Goal: Transaction & Acquisition: Book appointment/travel/reservation

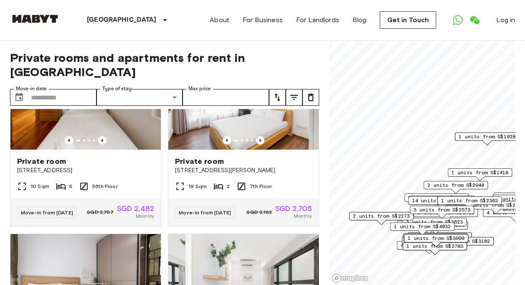
scroll to position [3157, 0]
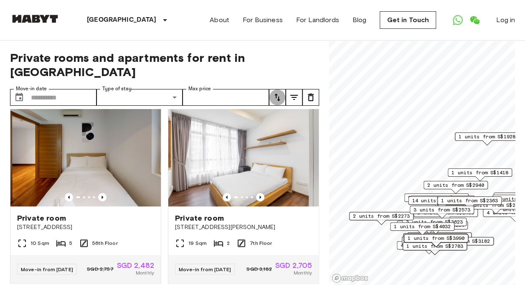
click at [280, 92] on icon "tune" at bounding box center [278, 97] width 10 height 10
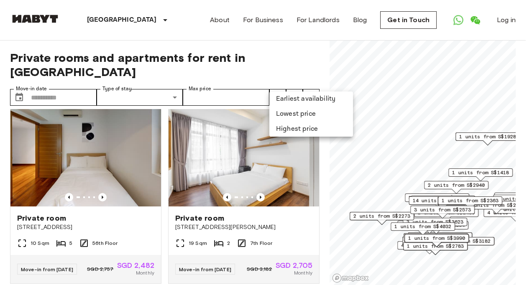
click at [293, 129] on li "Highest price" at bounding box center [311, 129] width 84 height 15
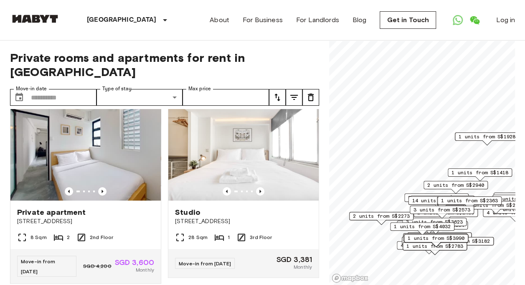
click at [280, 92] on icon "tune" at bounding box center [278, 97] width 10 height 10
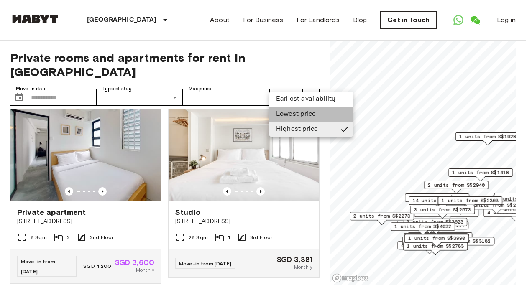
click at [288, 110] on li "Lowest price" at bounding box center [311, 114] width 84 height 15
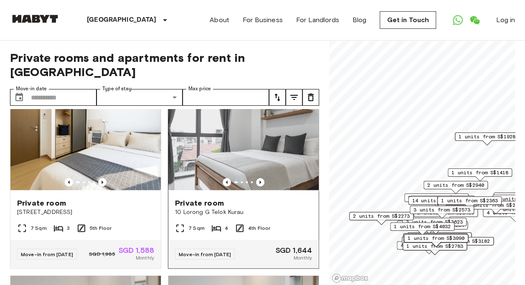
scroll to position [209, 0]
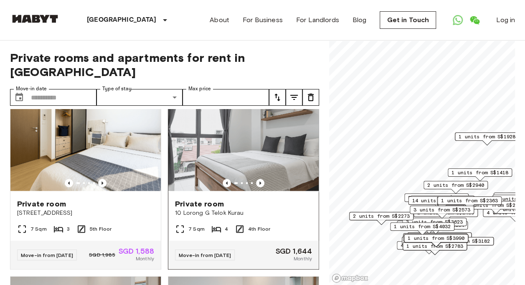
click at [248, 140] on img at bounding box center [243, 142] width 150 height 100
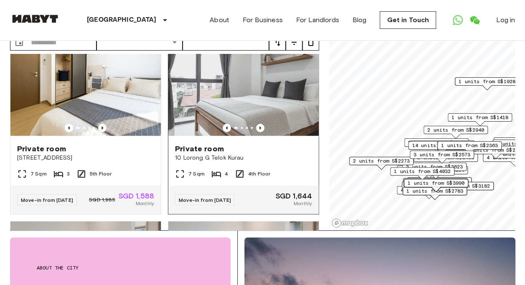
scroll to position [84, 0]
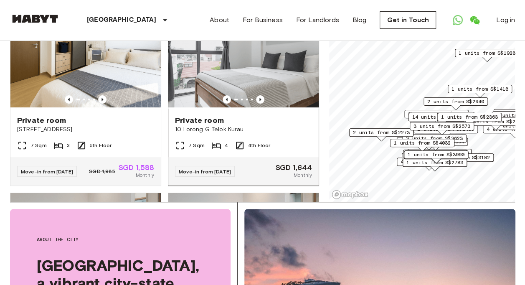
click at [258, 95] on icon "Previous image" at bounding box center [260, 99] width 8 height 8
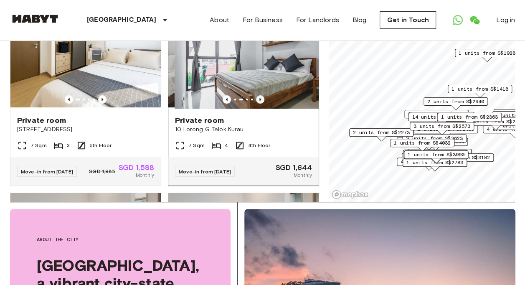
click at [258, 95] on icon "Previous image" at bounding box center [260, 99] width 8 height 8
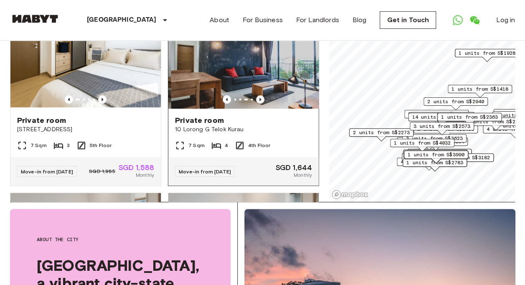
click at [258, 95] on icon "Previous image" at bounding box center [260, 99] width 8 height 8
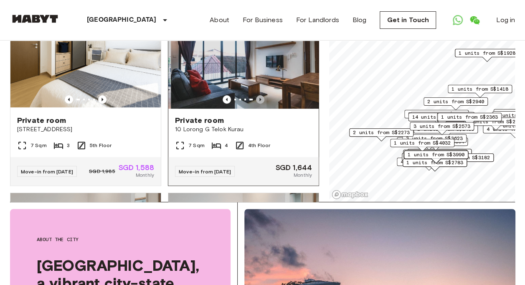
click at [258, 95] on icon "Previous image" at bounding box center [260, 99] width 8 height 8
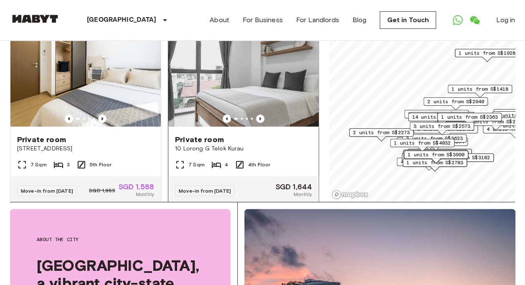
scroll to position [209, 0]
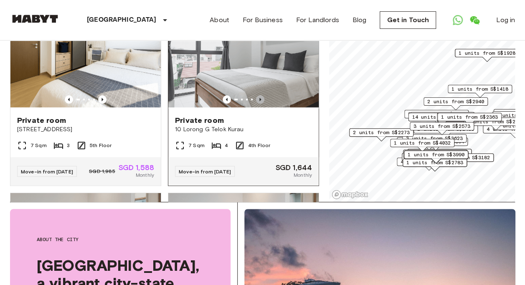
click at [260, 98] on icon "Previous image" at bounding box center [261, 99] width 2 height 3
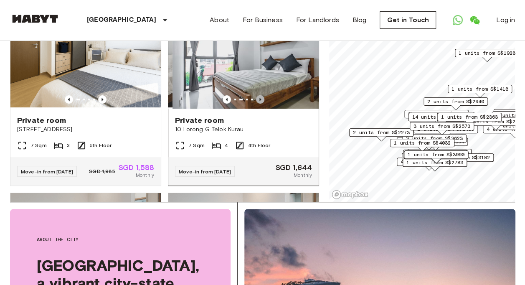
click at [260, 98] on icon "Previous image" at bounding box center [261, 99] width 2 height 3
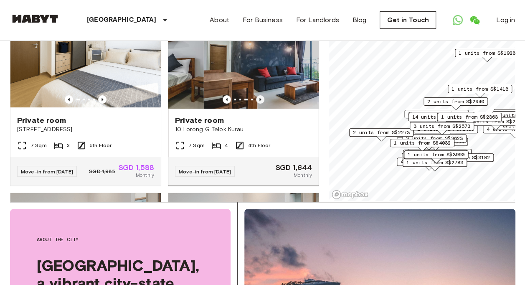
click at [260, 98] on icon "Previous image" at bounding box center [261, 99] width 2 height 3
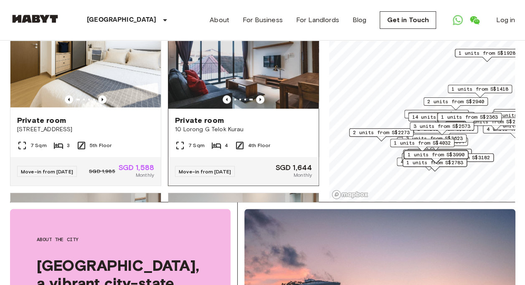
click at [252, 76] on img at bounding box center [243, 58] width 150 height 100
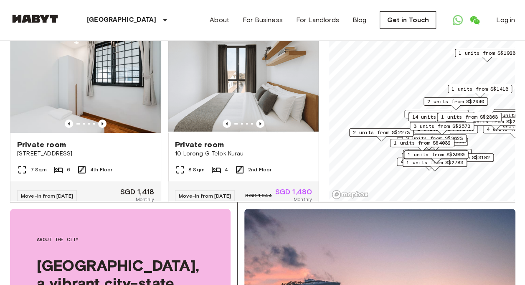
scroll to position [0, 0]
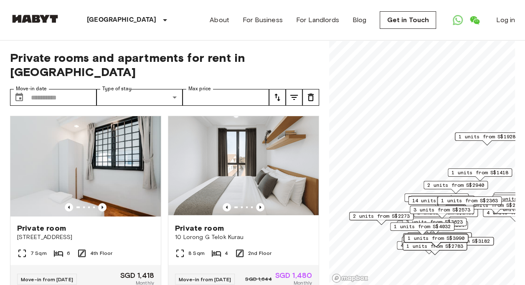
click at [279, 94] on icon "tune" at bounding box center [278, 98] width 6 height 8
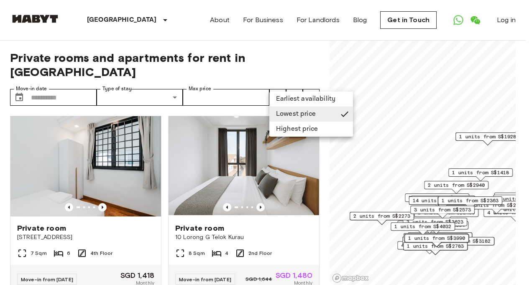
click at [297, 99] on li "Earliest availability" at bounding box center [311, 99] width 84 height 15
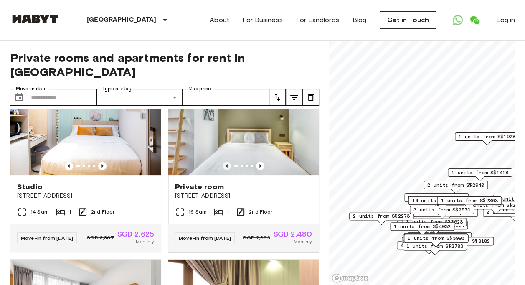
scroll to position [42, 0]
click at [256, 161] on icon "Previous image" at bounding box center [260, 165] width 8 height 8
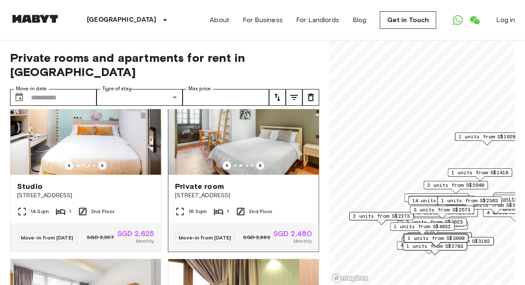
click at [260, 164] on icon "Previous image" at bounding box center [261, 165] width 2 height 3
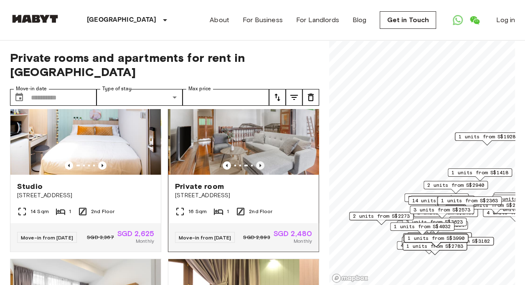
click at [256, 161] on icon "Previous image" at bounding box center [260, 165] width 8 height 8
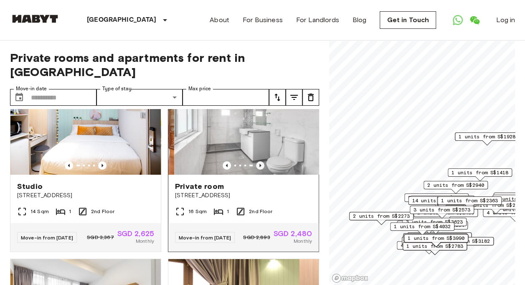
click at [257, 161] on icon "Previous image" at bounding box center [260, 165] width 8 height 8
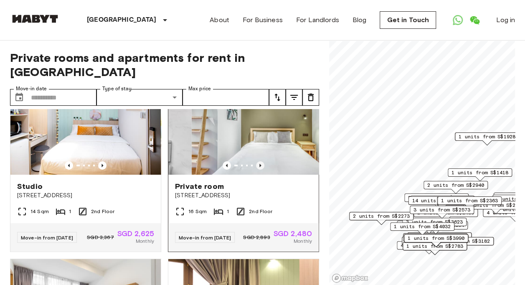
click at [257, 161] on icon "Previous image" at bounding box center [260, 165] width 8 height 8
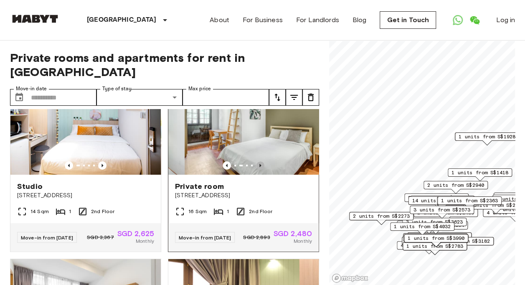
click at [257, 161] on icon "Previous image" at bounding box center [260, 165] width 8 height 8
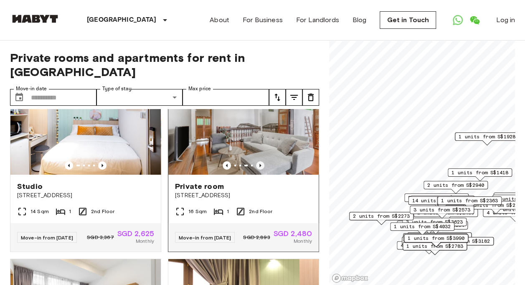
click at [256, 161] on icon "Previous image" at bounding box center [260, 165] width 8 height 8
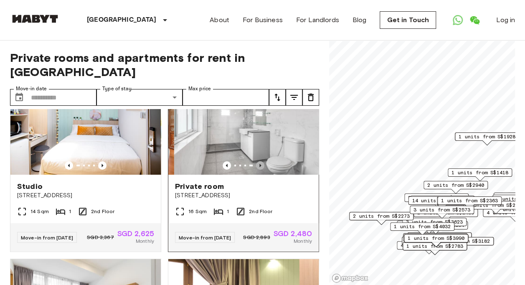
click at [256, 161] on icon "Previous image" at bounding box center [260, 165] width 8 height 8
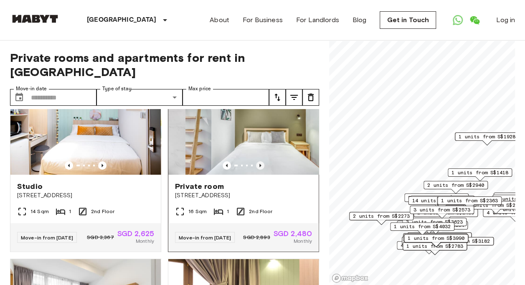
click at [258, 161] on icon "Previous image" at bounding box center [260, 165] width 8 height 8
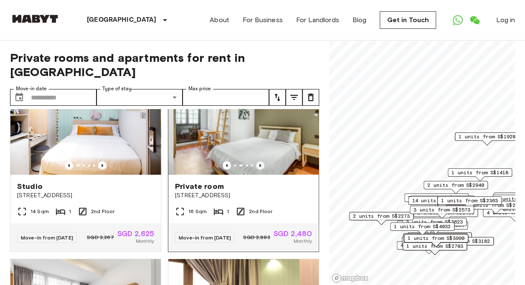
click at [258, 161] on icon "Previous image" at bounding box center [260, 165] width 8 height 8
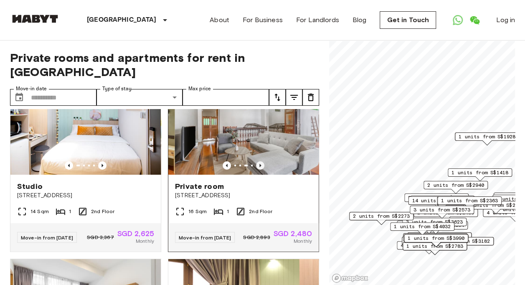
click at [258, 161] on icon "Previous image" at bounding box center [260, 165] width 8 height 8
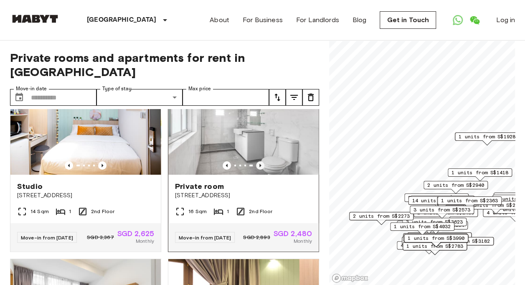
click at [258, 161] on icon "Previous image" at bounding box center [260, 165] width 8 height 8
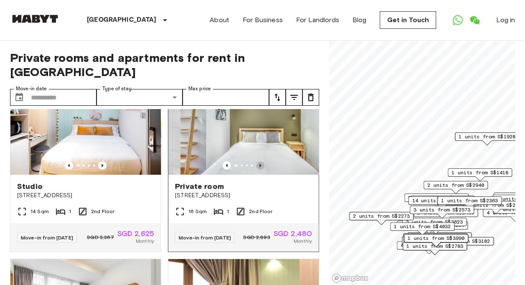
click at [258, 161] on icon "Previous image" at bounding box center [260, 165] width 8 height 8
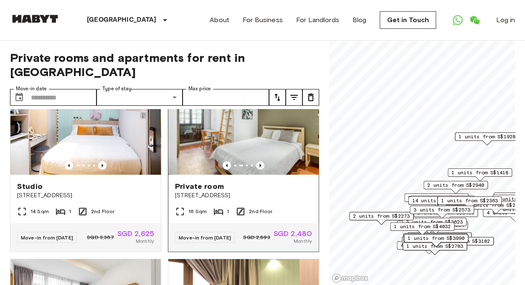
click at [258, 161] on icon "Previous image" at bounding box center [260, 165] width 8 height 8
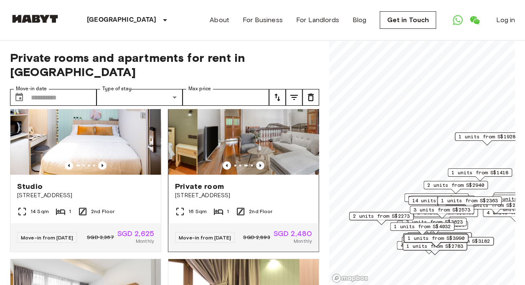
click at [258, 161] on icon "Previous image" at bounding box center [260, 165] width 8 height 8
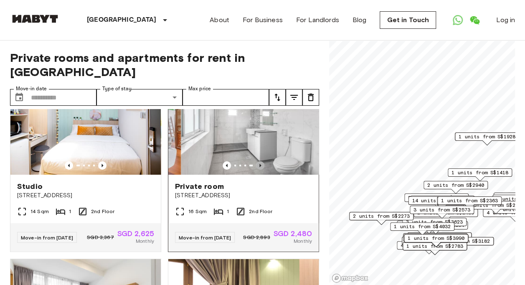
click at [259, 161] on icon "Previous image" at bounding box center [260, 165] width 8 height 8
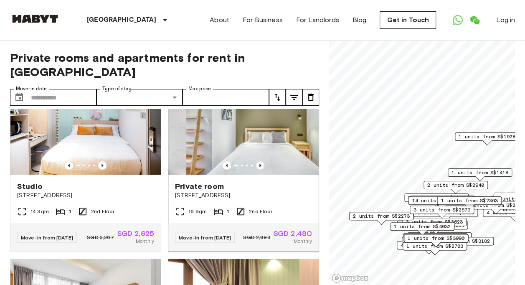
click at [259, 161] on icon "Previous image" at bounding box center [260, 165] width 8 height 8
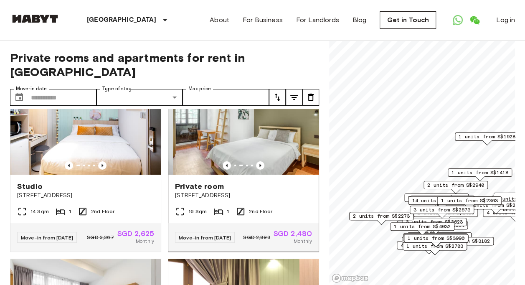
click at [245, 131] on img at bounding box center [248, 124] width 150 height 100
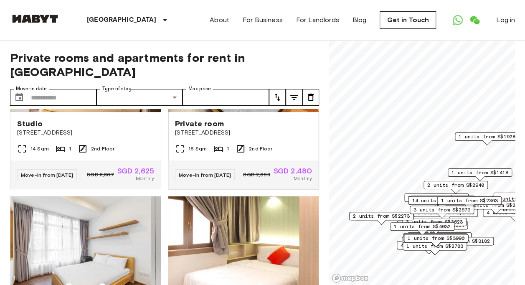
scroll to position [84, 0]
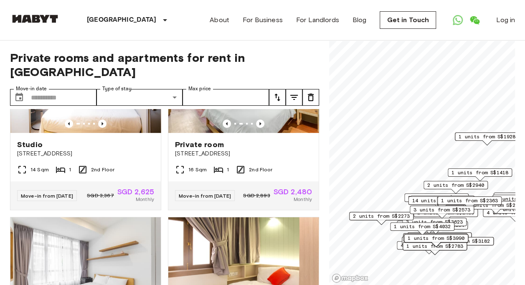
click at [279, 92] on icon "tune" at bounding box center [278, 97] width 10 height 10
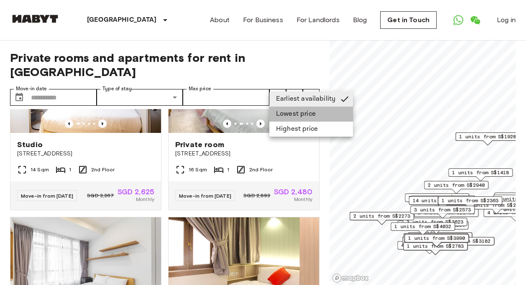
click at [291, 112] on li "Lowest price" at bounding box center [311, 114] width 84 height 15
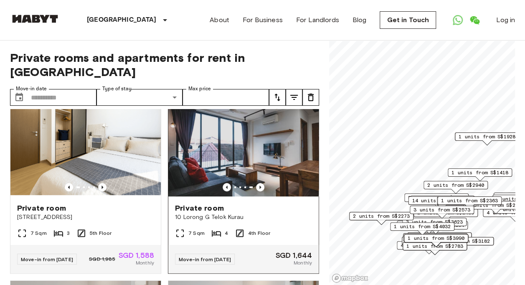
scroll to position [209, 0]
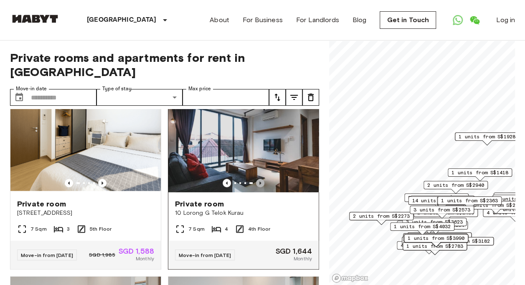
click at [256, 179] on icon "Previous image" at bounding box center [260, 183] width 8 height 8
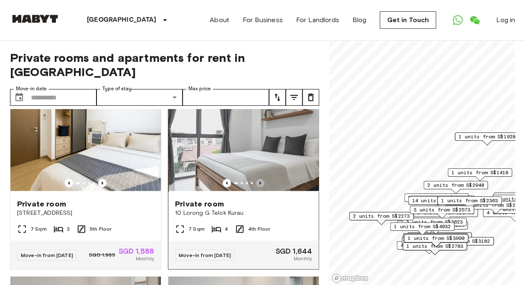
click at [256, 179] on icon "Previous image" at bounding box center [260, 183] width 8 height 8
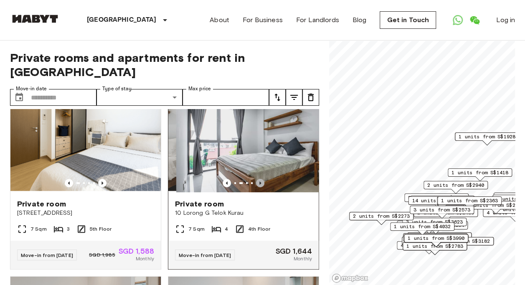
click at [256, 179] on icon "Previous image" at bounding box center [260, 183] width 8 height 8
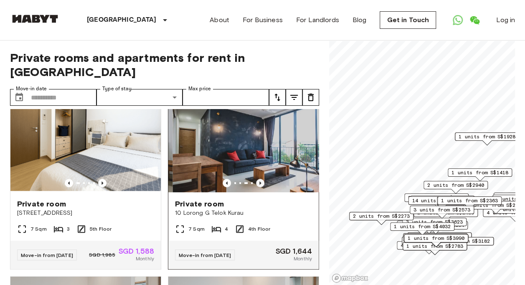
click at [256, 179] on icon "Previous image" at bounding box center [260, 183] width 8 height 8
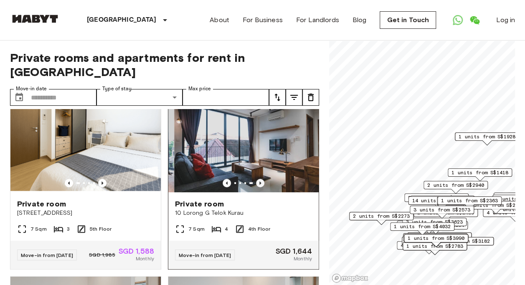
click at [256, 179] on icon "Previous image" at bounding box center [260, 183] width 8 height 8
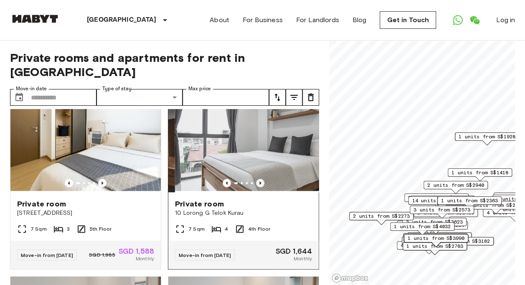
click at [256, 179] on icon "Previous image" at bounding box center [260, 183] width 8 height 8
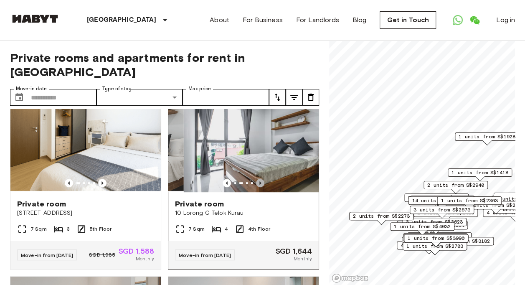
click at [256, 179] on icon "Previous image" at bounding box center [260, 183] width 8 height 8
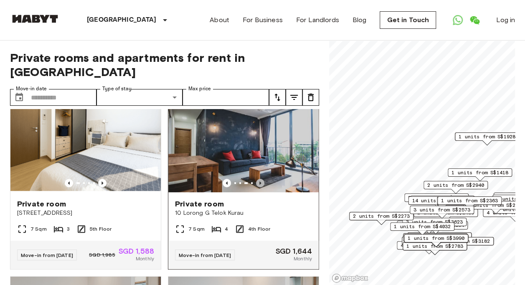
click at [256, 179] on icon "Previous image" at bounding box center [260, 183] width 8 height 8
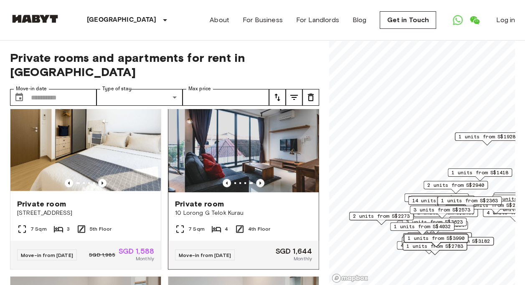
click at [256, 179] on icon "Previous image" at bounding box center [260, 183] width 8 height 8
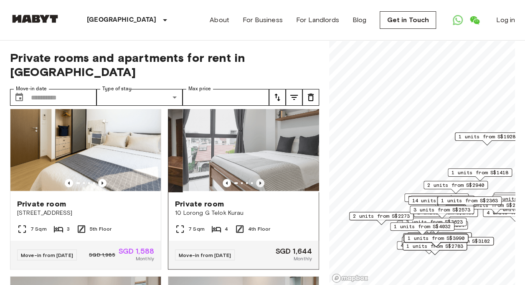
click at [256, 179] on icon "Previous image" at bounding box center [260, 183] width 8 height 8
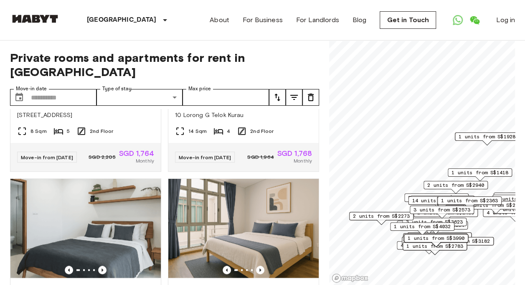
scroll to position [2007, 0]
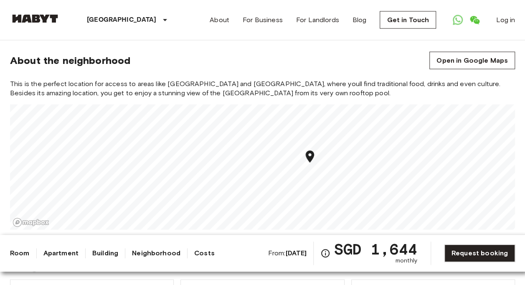
scroll to position [878, 0]
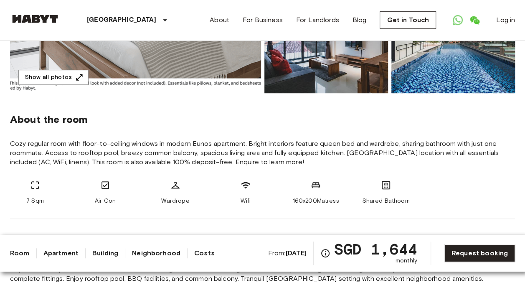
scroll to position [251, 0]
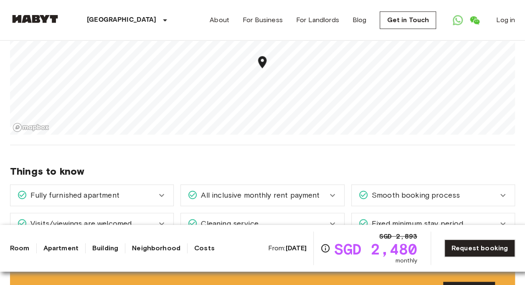
scroll to position [526, 0]
